Goal: Find specific page/section: Find specific page/section

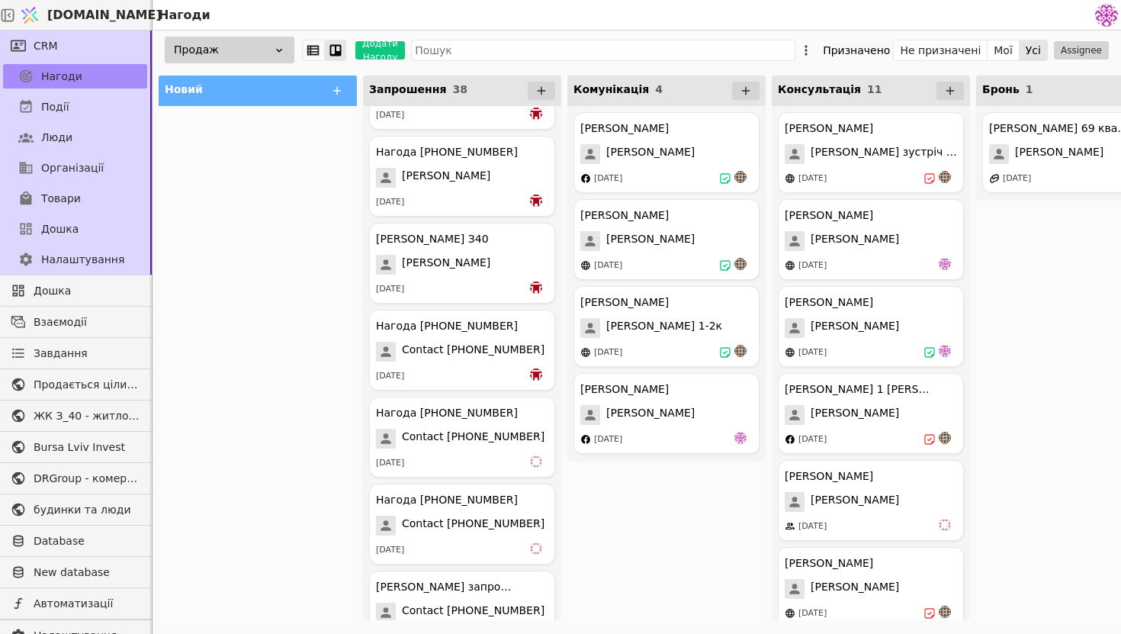
scroll to position [2796, 0]
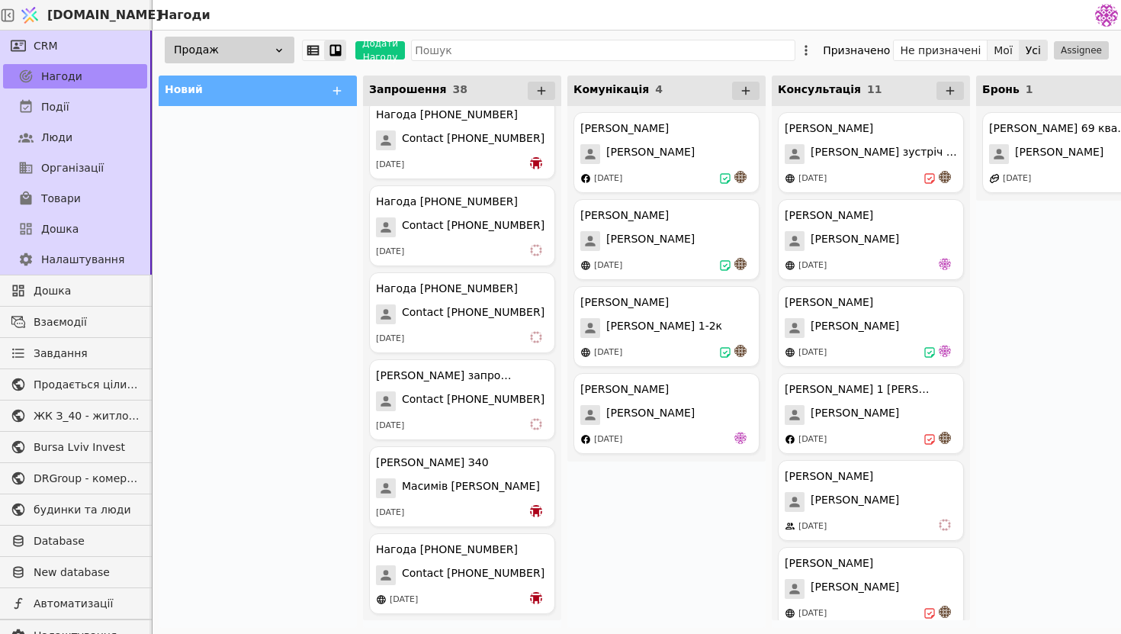
click at [1002, 52] on button "Мої" at bounding box center [1004, 50] width 32 height 21
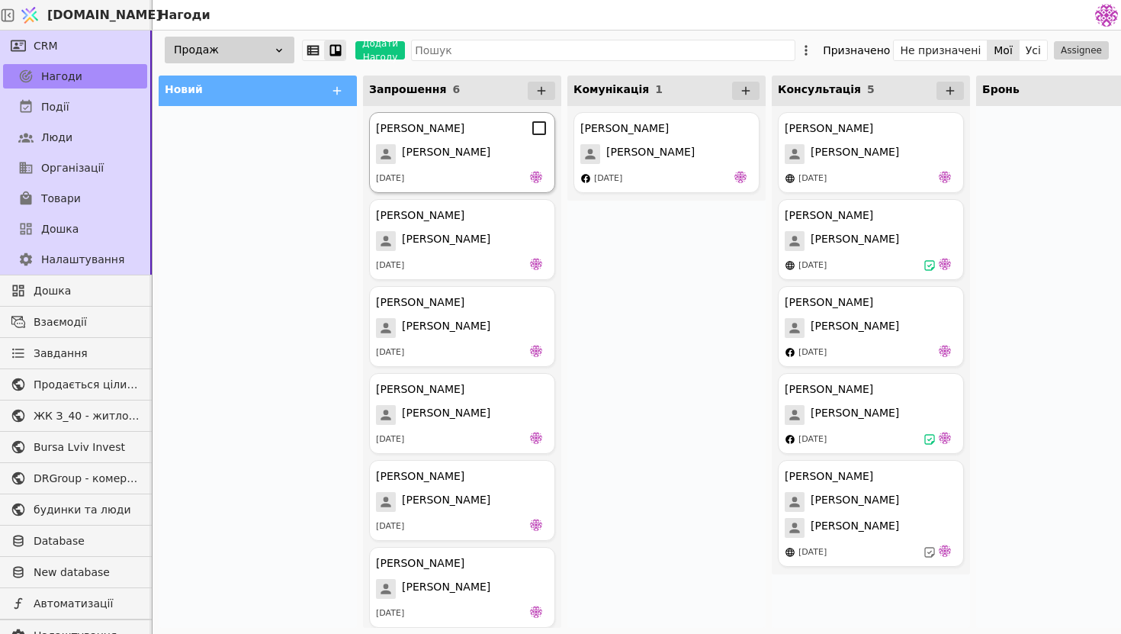
click at [471, 150] on div "[PERSON_NAME]" at bounding box center [462, 154] width 172 height 20
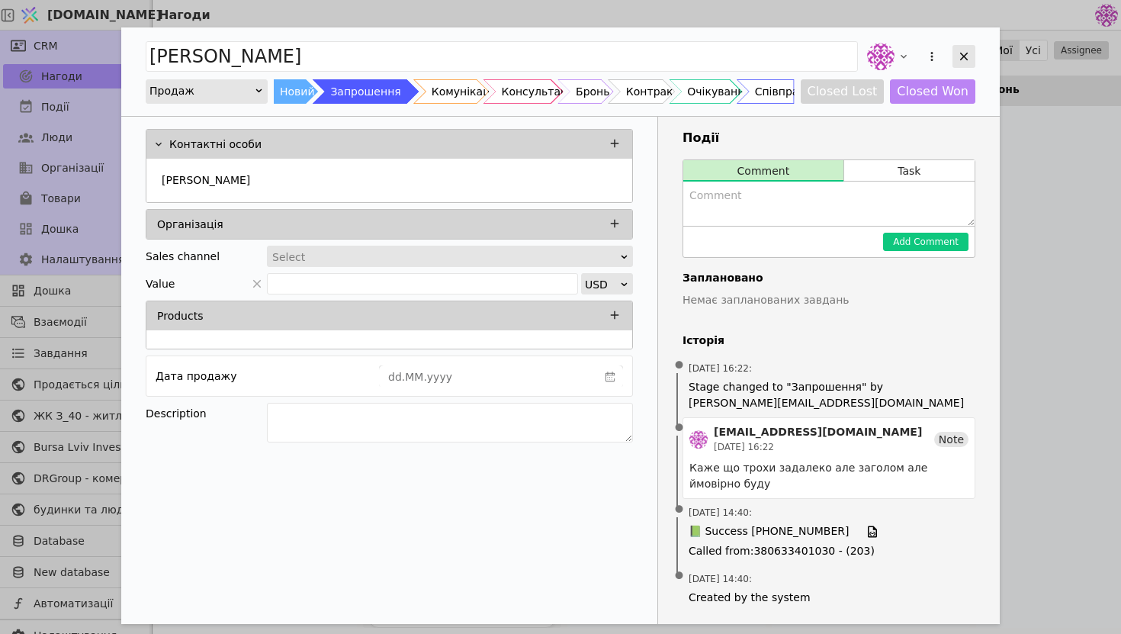
click at [971, 53] on div "Add Opportunity" at bounding box center [964, 56] width 23 height 23
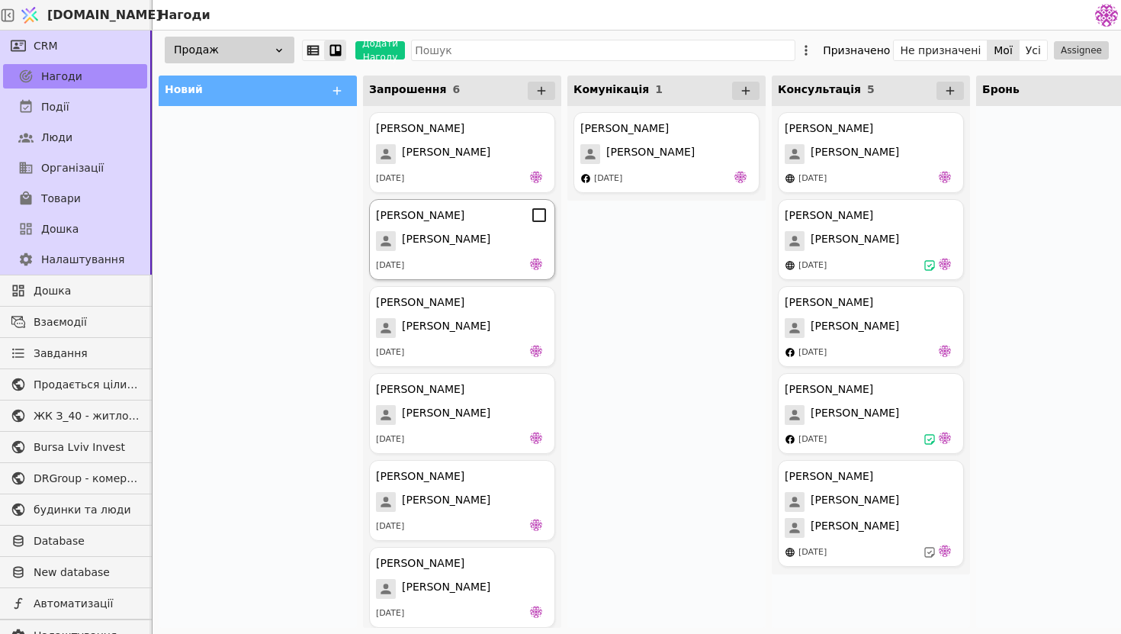
click at [500, 224] on div "[PERSON_NAME]" at bounding box center [462, 215] width 172 height 18
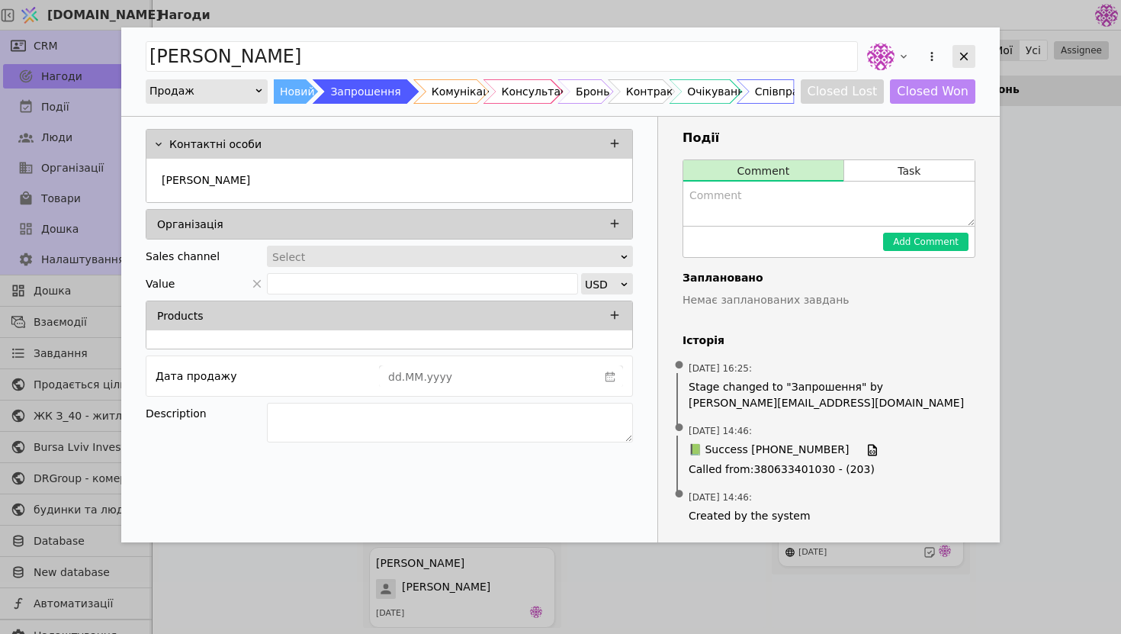
click at [966, 51] on icon "Add Opportunity" at bounding box center [964, 57] width 14 height 14
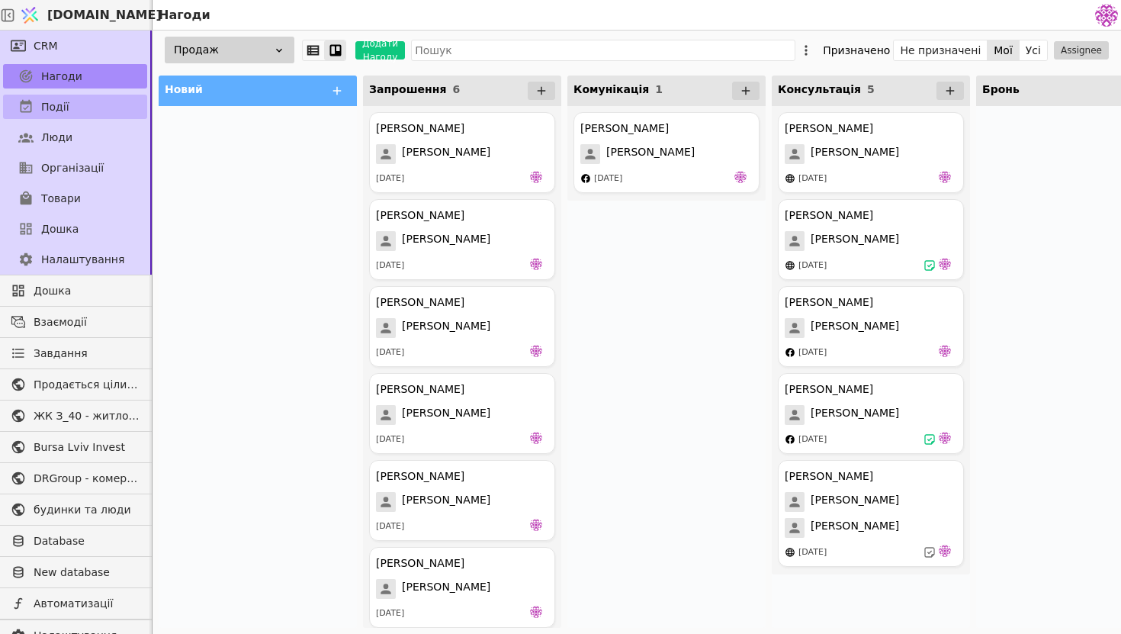
click at [107, 106] on link "Події" at bounding box center [75, 107] width 144 height 24
